Goal: Task Accomplishment & Management: Manage account settings

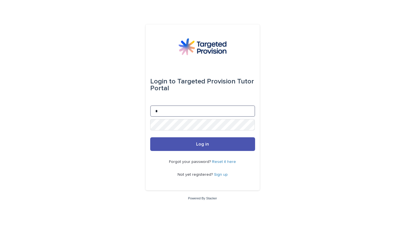
click at [177, 111] on input "*" at bounding box center [202, 110] width 105 height 11
type input "**********"
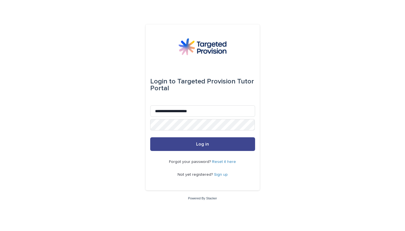
click at [214, 146] on button "Log in" at bounding box center [202, 144] width 105 height 14
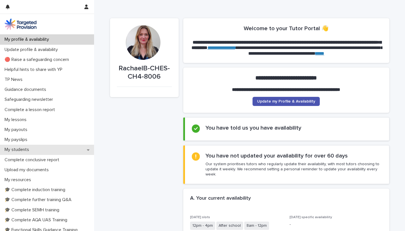
click at [21, 148] on p "My students" at bounding box center [17, 149] width 31 height 5
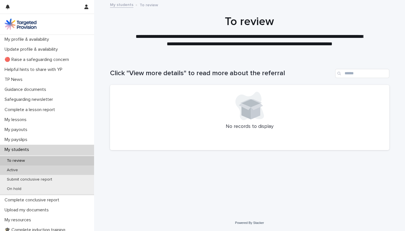
click at [10, 168] on p "Active" at bounding box center [12, 170] width 20 height 5
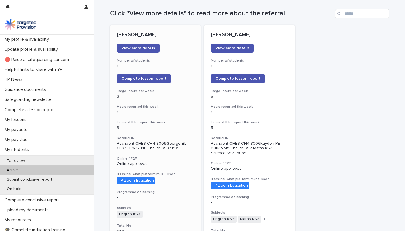
scroll to position [54, 0]
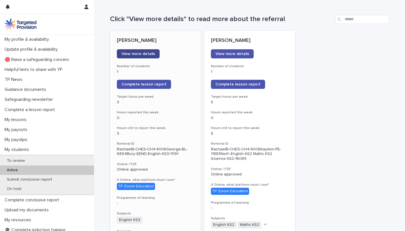
click at [141, 54] on span "View more details" at bounding box center [138, 54] width 34 height 4
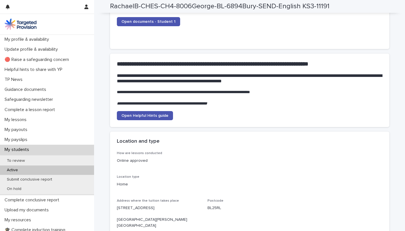
scroll to position [509, 0]
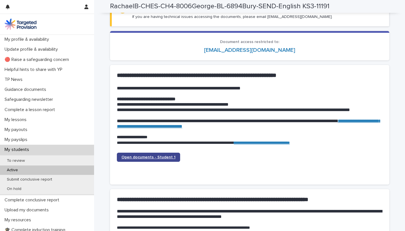
click at [152, 157] on span "Open documents - Student 1" at bounding box center [148, 157] width 54 height 4
click at [141, 154] on link "Open documents - Student 1" at bounding box center [148, 157] width 63 height 9
